Goal: Task Accomplishment & Management: Manage account settings

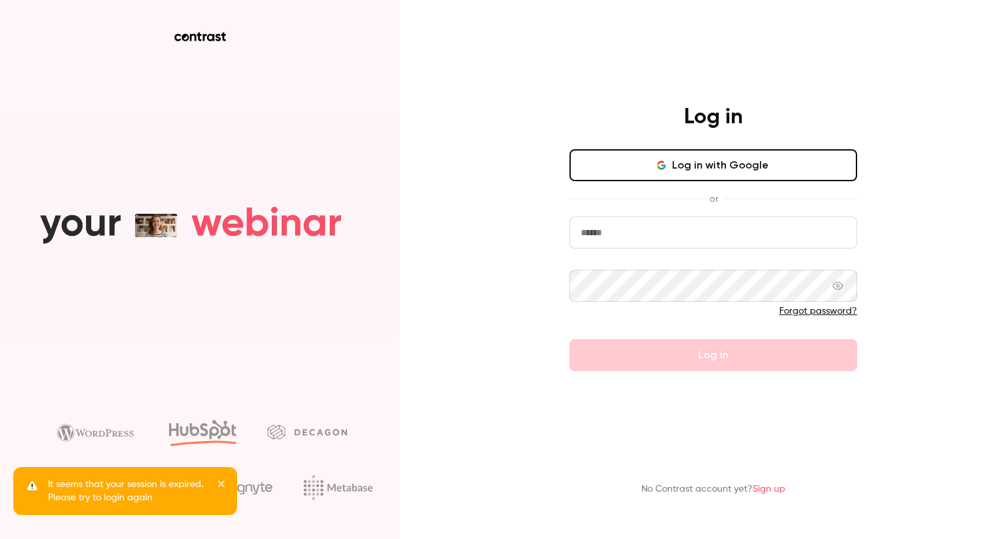
click at [710, 168] on button "Log in with Google" at bounding box center [713, 165] width 288 height 32
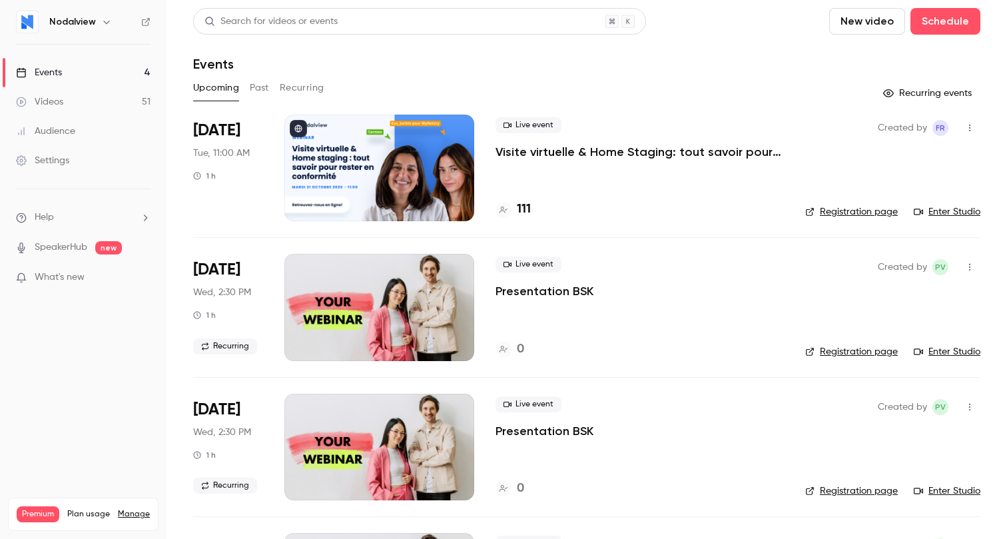
click at [444, 184] on div at bounding box center [379, 168] width 190 height 107
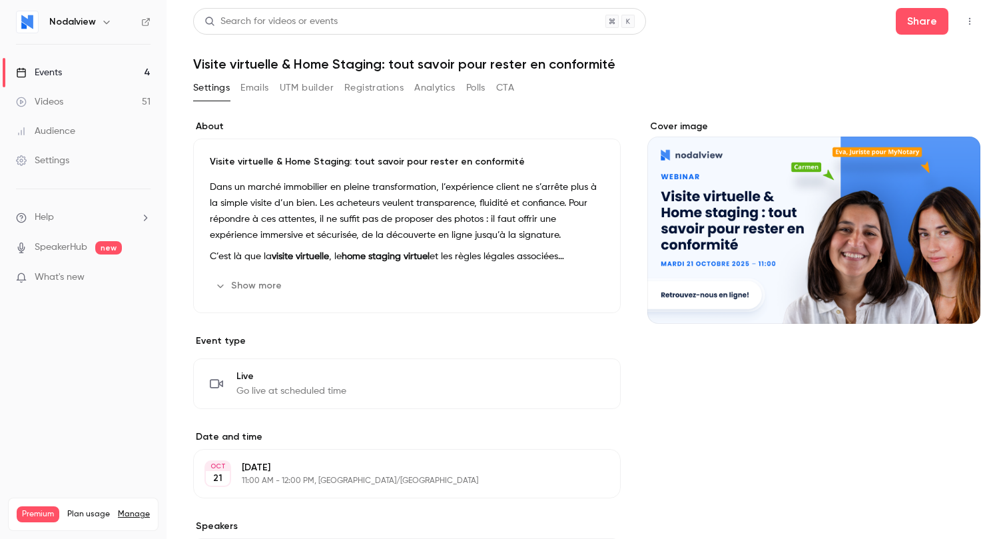
scroll to position [7, 0]
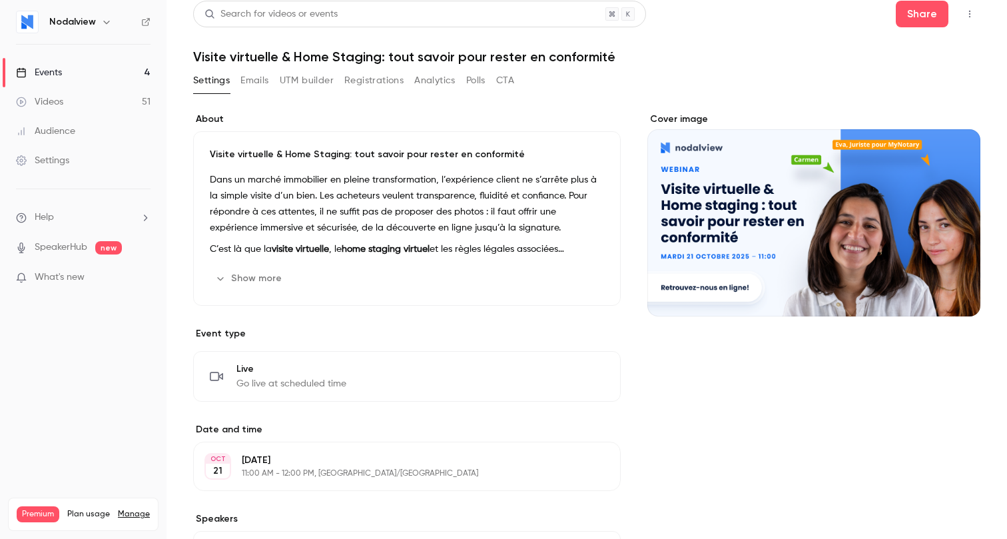
click at [377, 77] on button "Registrations" at bounding box center [373, 80] width 59 height 21
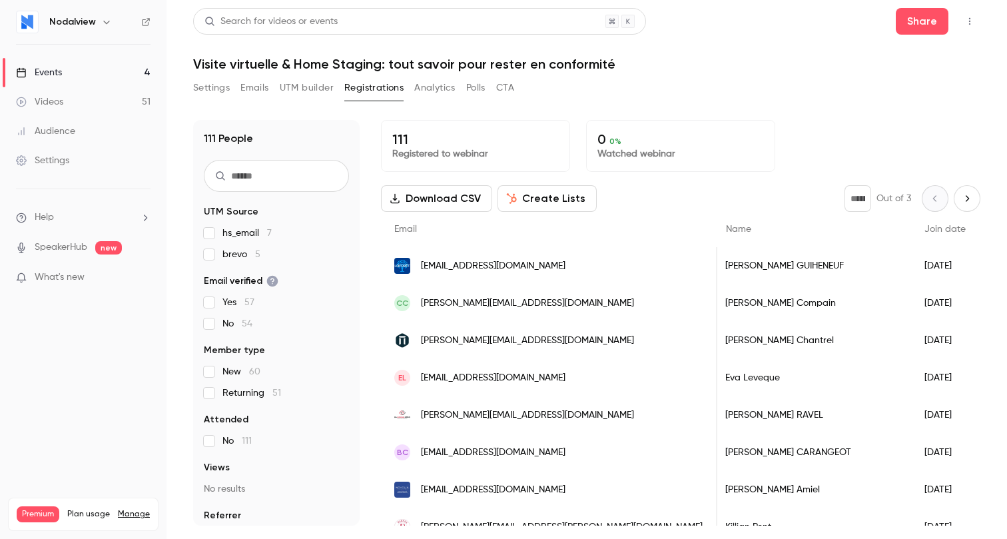
click at [966, 196] on icon "Next page" at bounding box center [967, 198] width 15 height 11
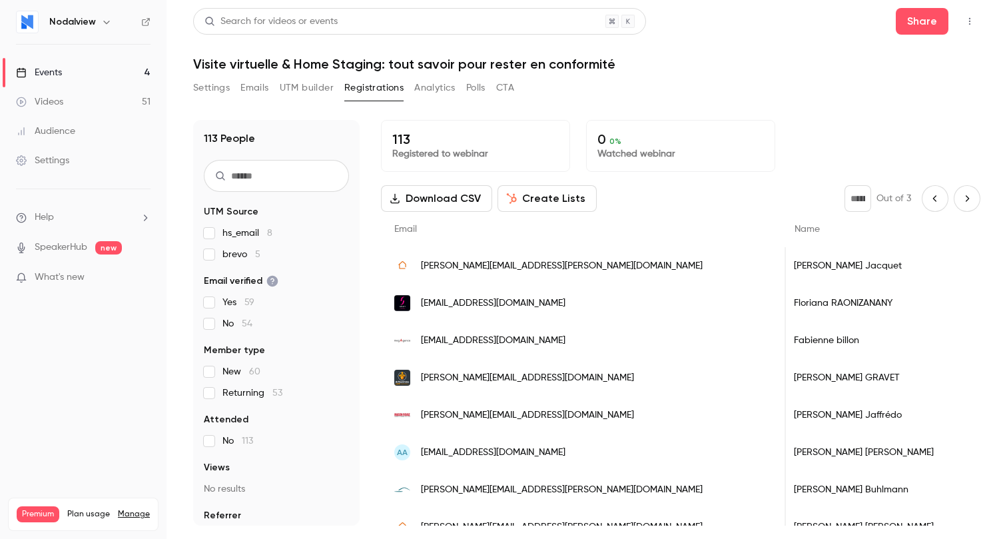
click at [958, 200] on button "Next page" at bounding box center [967, 198] width 27 height 27
type input "*"
